Goal: Find specific page/section: Find specific page/section

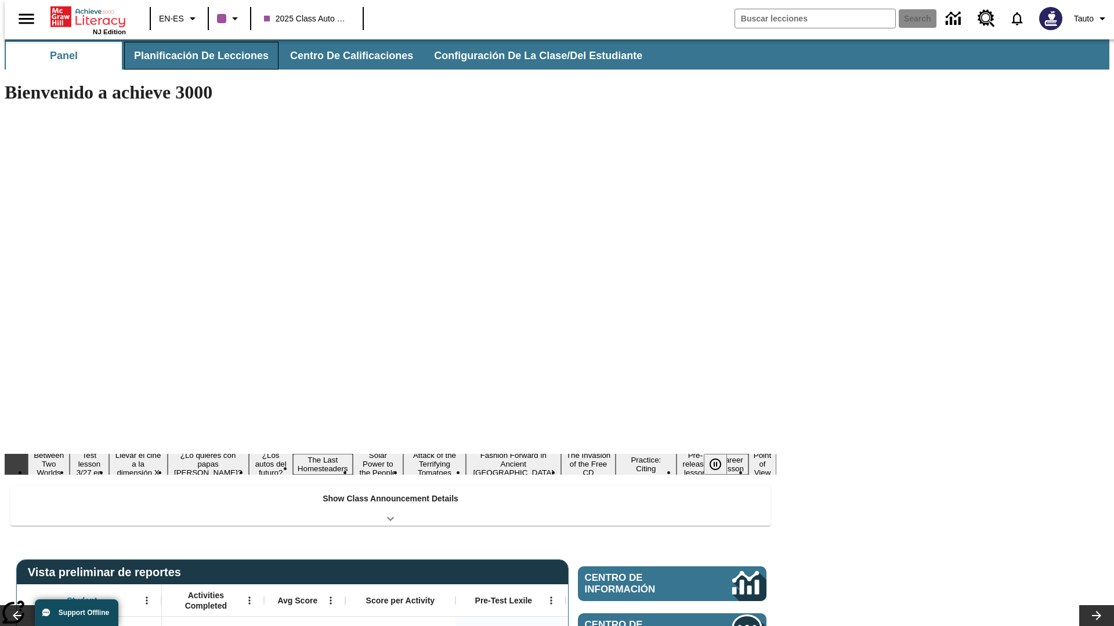
click at [194, 56] on button "Planificación de lecciones" at bounding box center [201, 56] width 154 height 28
